Goal: Information Seeking & Learning: Learn about a topic

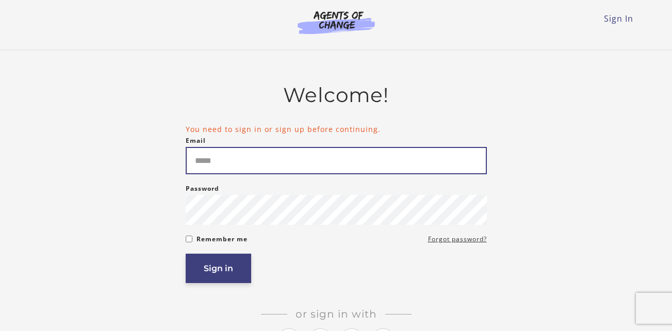
type input "**********"
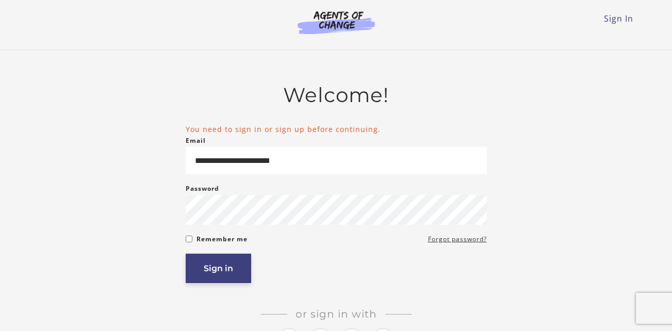
click at [209, 265] on button "Sign in" at bounding box center [218, 268] width 65 height 29
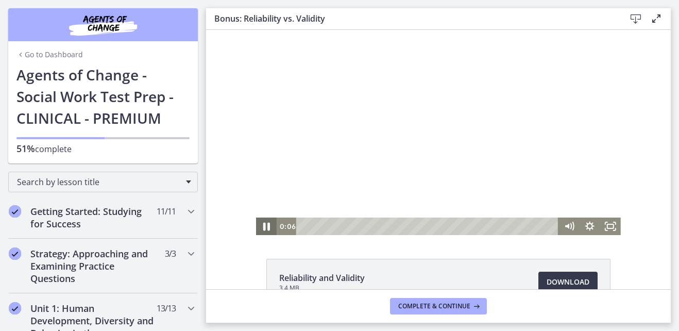
click at [263, 224] on icon "Pause" at bounding box center [266, 227] width 7 height 8
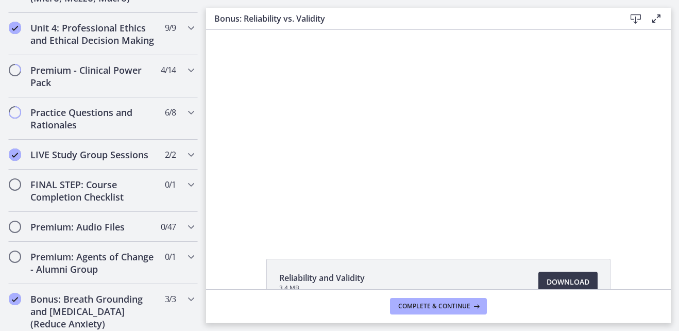
scroll to position [1109, 0]
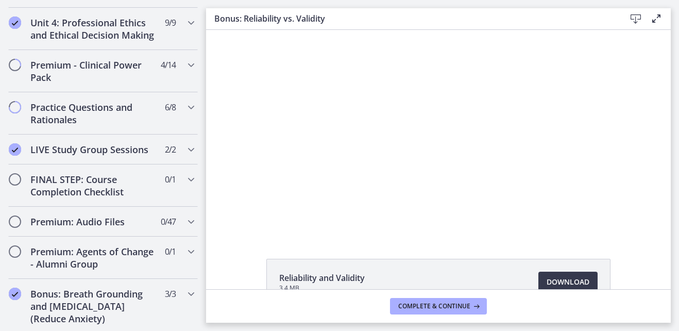
click at [239, 283] on div "Reliability and Validity 3.4 MB Download Opens in a new window" at bounding box center [438, 307] width 465 height 96
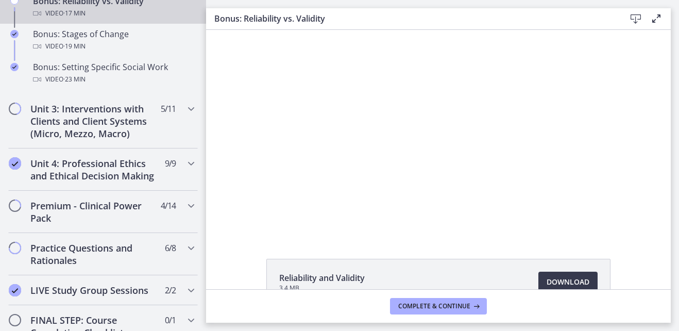
scroll to position [964, 0]
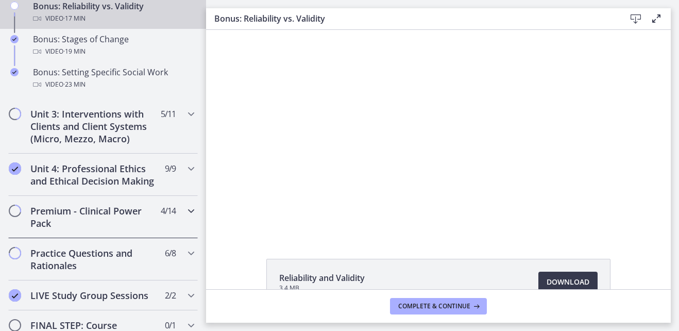
click at [185, 217] on icon "Chapters" at bounding box center [191, 211] width 12 height 12
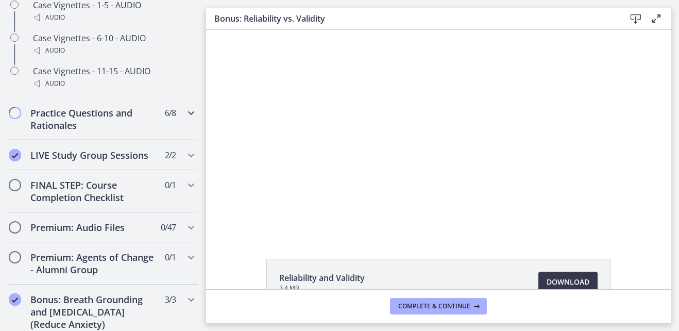
click at [176, 124] on div "Practice Questions and Rationales 6 / 8 Completed" at bounding box center [103, 119] width 190 height 42
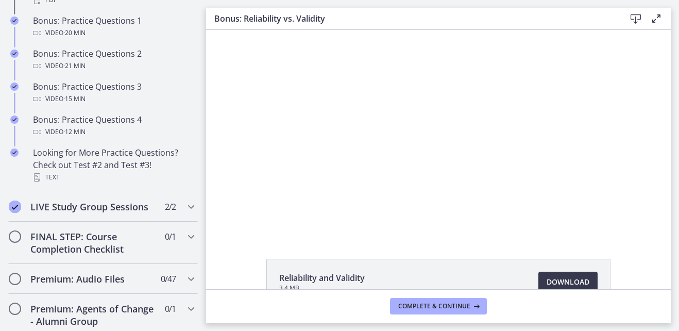
scroll to position [703, 0]
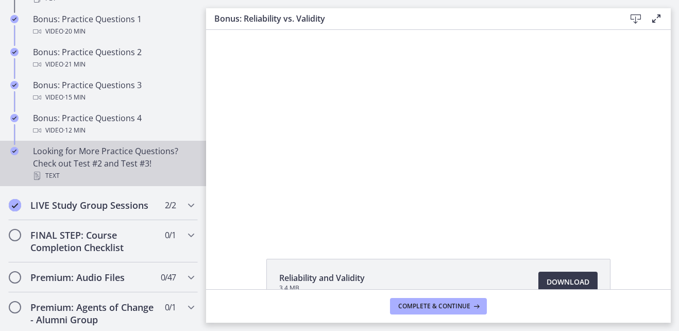
click at [124, 167] on div "Looking for More Practice Questions? Check out Test #2 and Test #3! Text" at bounding box center [113, 163] width 161 height 37
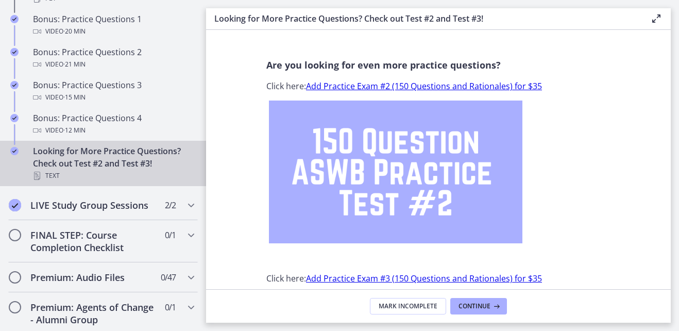
drag, startPoint x: 662, startPoint y: 113, endPoint x: 667, endPoint y: 163, distance: 50.7
click at [667, 163] on section "Are you looking for even more practice questions? Click here: Add Practice Exam…" at bounding box center [438, 159] width 465 height 259
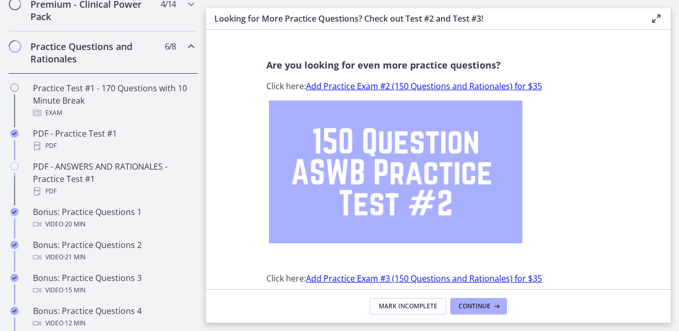
scroll to position [479, 0]
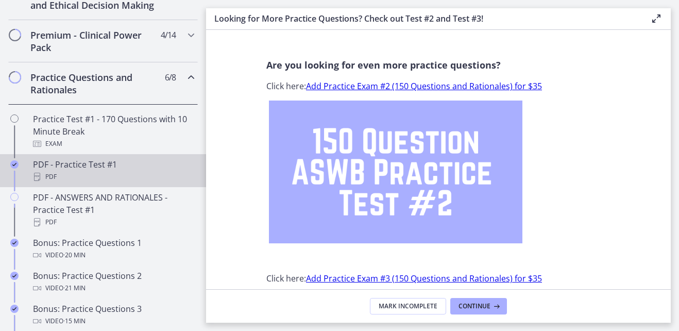
click at [92, 182] on div "PDF - Practice Test #1 PDF" at bounding box center [113, 170] width 161 height 25
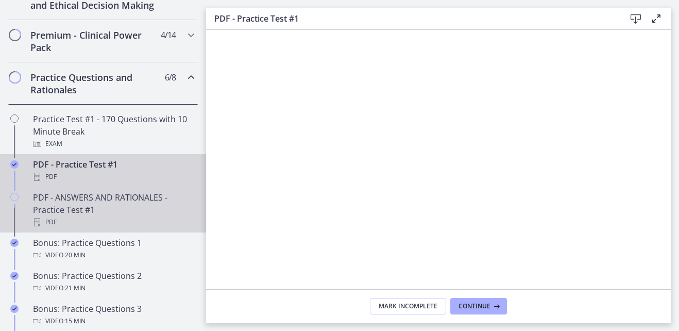
click at [86, 210] on div "PDF - ANSWERS AND RATIONALES - Practice Test #1 PDF" at bounding box center [113, 209] width 161 height 37
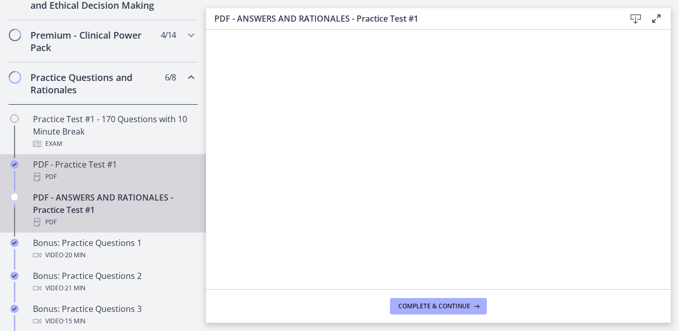
click at [105, 175] on div "PDF - Practice Test #1 PDF" at bounding box center [113, 170] width 161 height 25
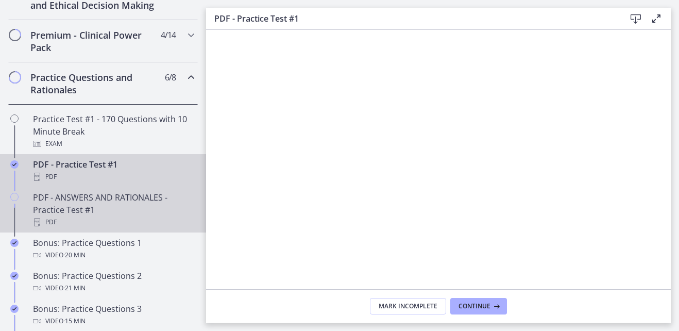
click at [162, 210] on div "PDF - ANSWERS AND RATIONALES - Practice Test #1 PDF" at bounding box center [113, 209] width 161 height 37
